Goal: Task Accomplishment & Management: Use online tool/utility

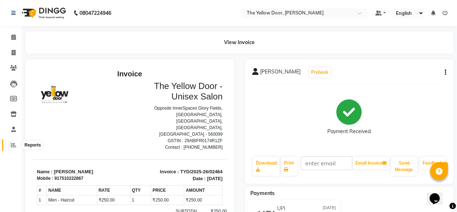
click at [12, 145] on icon at bounding box center [13, 144] width 5 height 5
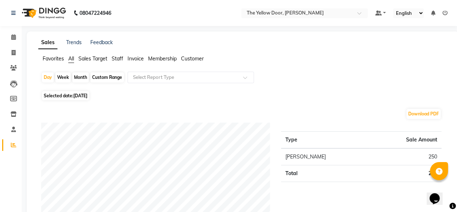
click at [80, 77] on div "Month" at bounding box center [80, 77] width 17 height 10
select select "9"
select select "2025"
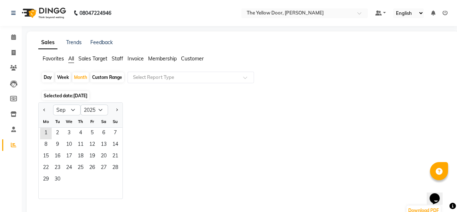
click at [40, 113] on div at bounding box center [46, 110] width 14 height 12
click at [13, 50] on icon at bounding box center [14, 52] width 4 height 5
select select "service"
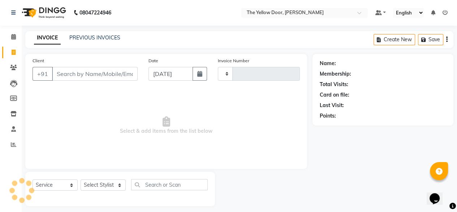
type input "02465"
select select "5650"
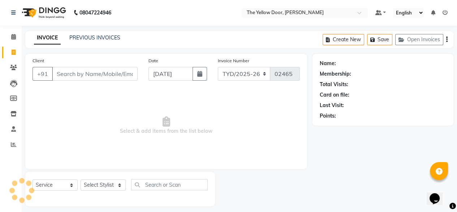
scroll to position [6, 0]
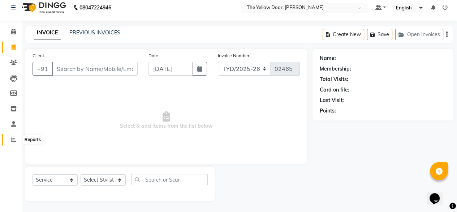
click at [15, 142] on icon at bounding box center [13, 139] width 5 height 5
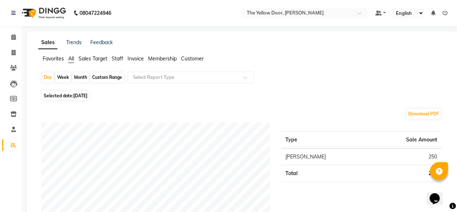
click at [75, 77] on div "Month" at bounding box center [80, 77] width 17 height 10
select select "9"
select select "2025"
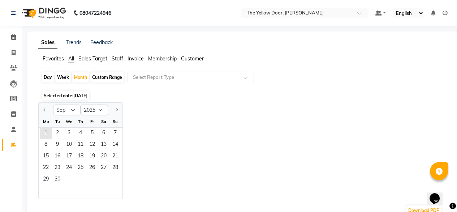
click at [40, 108] on div at bounding box center [46, 110] width 14 height 12
click at [45, 111] on button "Previous month" at bounding box center [45, 110] width 6 height 12
select select "8"
click at [110, 181] on span "31" at bounding box center [116, 180] width 12 height 12
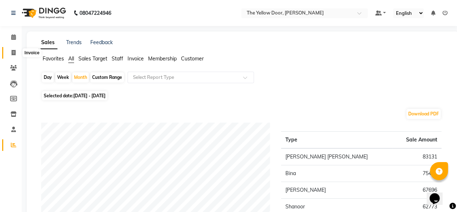
click at [14, 53] on icon at bounding box center [14, 52] width 4 height 5
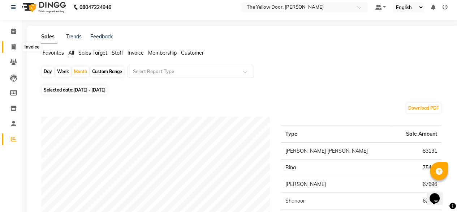
select select "service"
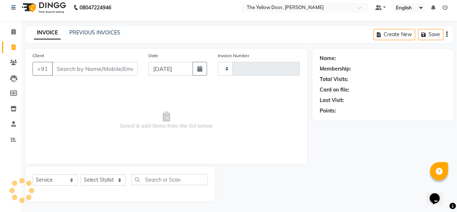
click at [14, 53] on li "Invoice" at bounding box center [11, 48] width 22 height 16
type input "02465"
select select "5650"
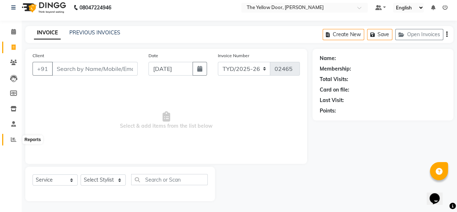
click at [12, 138] on icon at bounding box center [13, 139] width 5 height 5
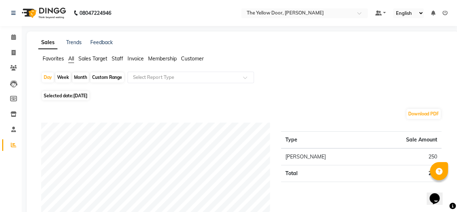
click at [82, 77] on div "Month" at bounding box center [80, 77] width 17 height 10
select select "9"
select select "2025"
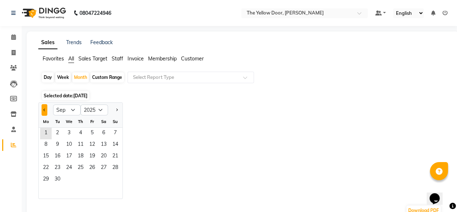
click at [45, 109] on span "Previous month" at bounding box center [44, 109] width 3 height 3
select select "8"
click at [115, 181] on span "31" at bounding box center [116, 180] width 12 height 12
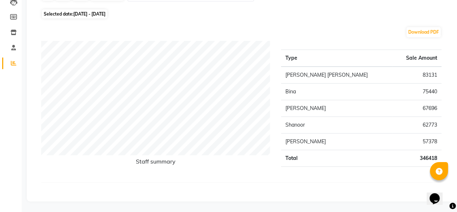
scroll to position [82, 0]
click at [14, 62] on icon at bounding box center [13, 62] width 5 height 5
